Goal: Information Seeking & Learning: Learn about a topic

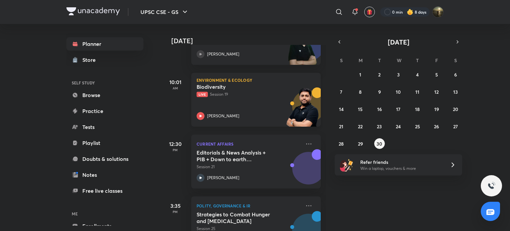
scroll to position [133, 0]
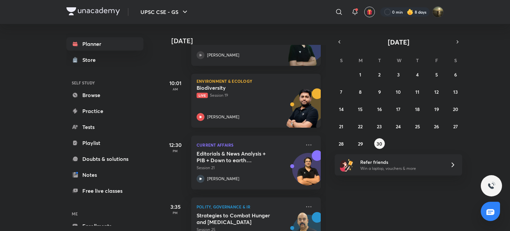
click at [257, 91] on div "Biodiversity Live Session 19" at bounding box center [249, 91] width 104 height 14
